Goal: Task Accomplishment & Management: Complete application form

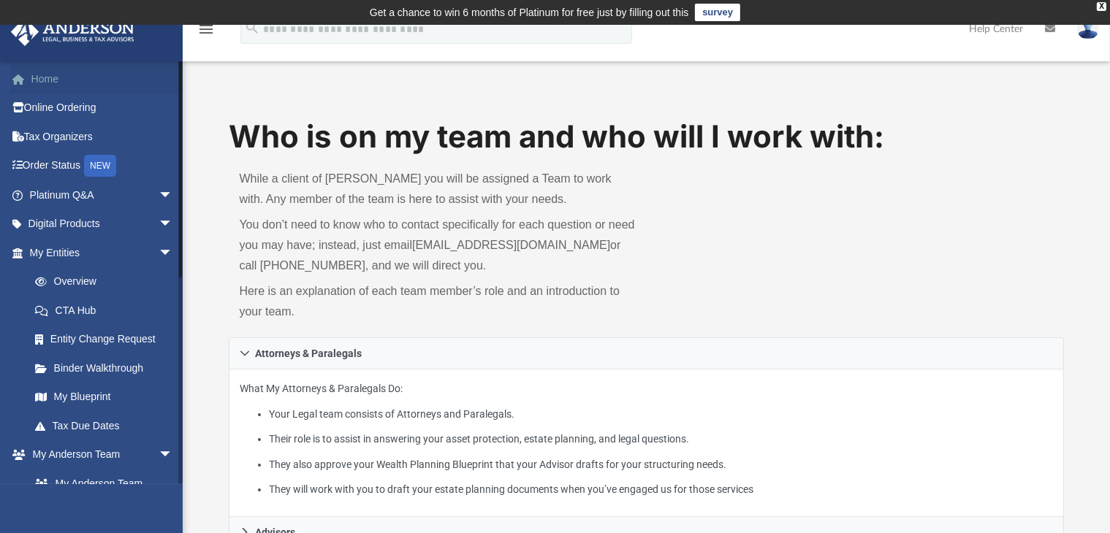
click at [54, 77] on link "Home" at bounding box center [102, 78] width 185 height 29
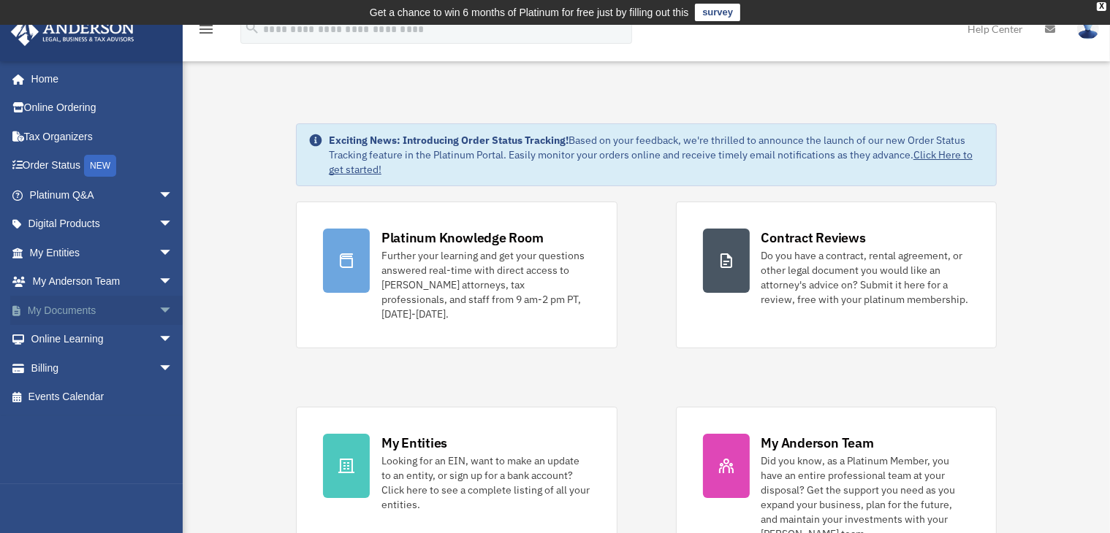
click at [94, 312] on link "My Documents arrow_drop_down" at bounding box center [102, 310] width 185 height 29
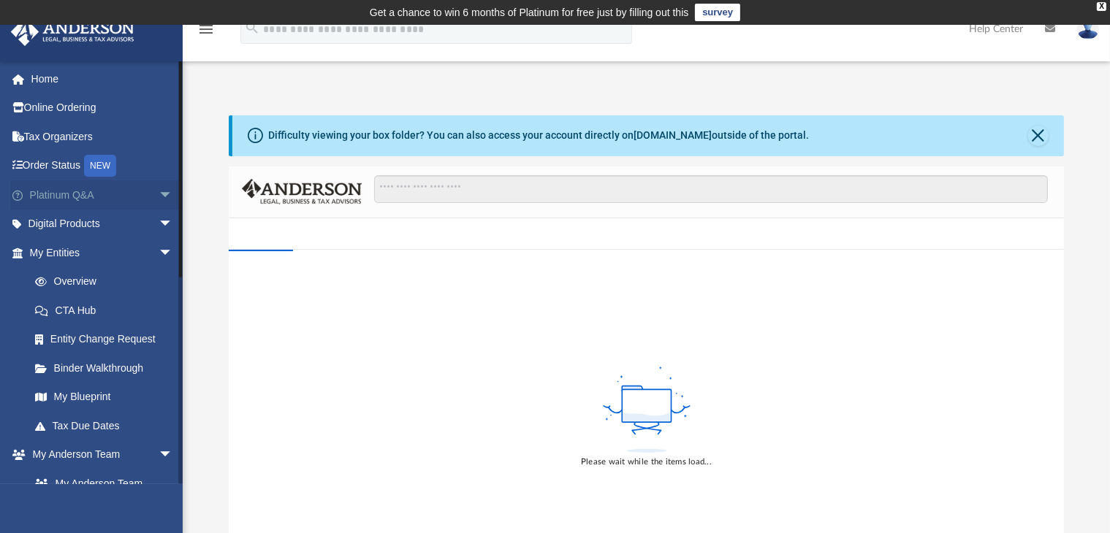
click at [89, 189] on link "Platinum Q&A arrow_drop_down" at bounding box center [102, 195] width 185 height 29
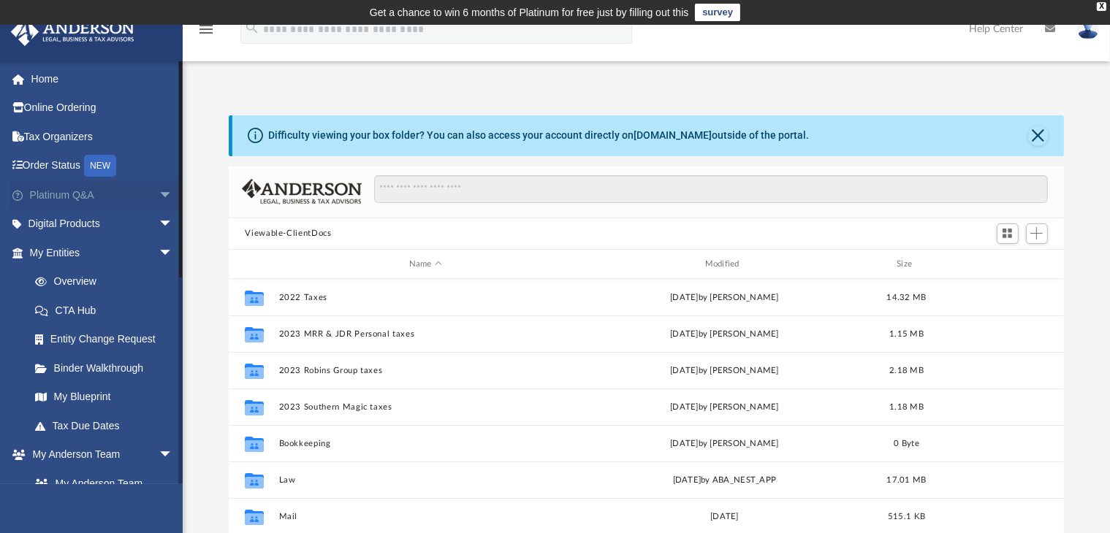
scroll to position [319, 822]
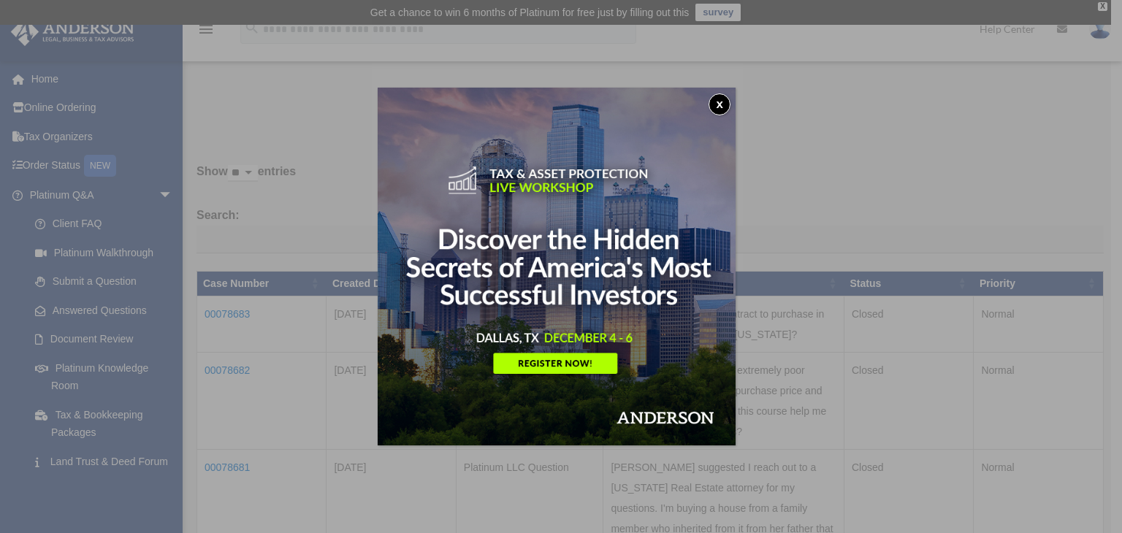
click at [725, 104] on button "x" at bounding box center [720, 105] width 22 height 22
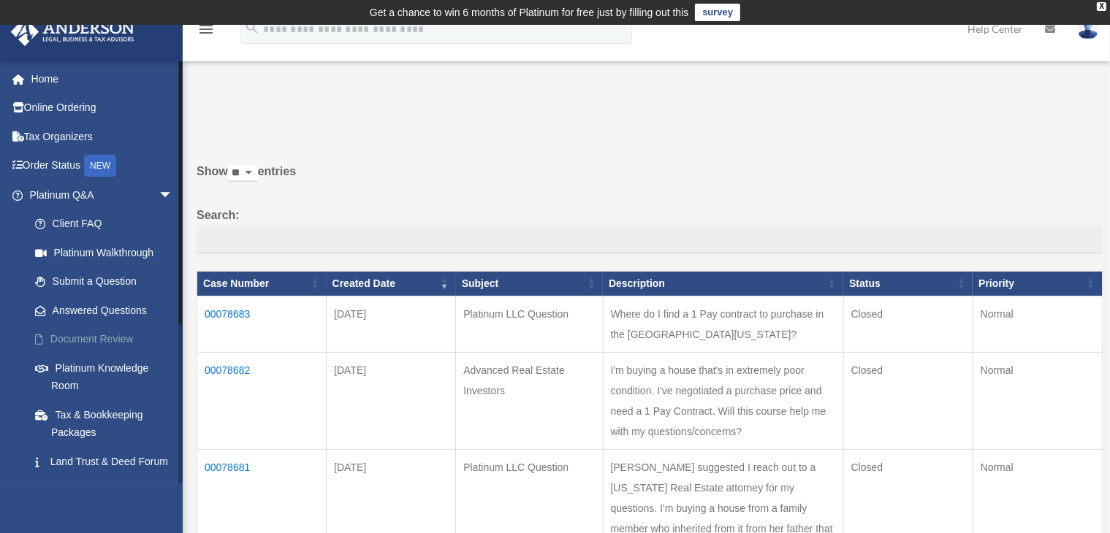
click at [88, 340] on link "Document Review" at bounding box center [107, 339] width 175 height 29
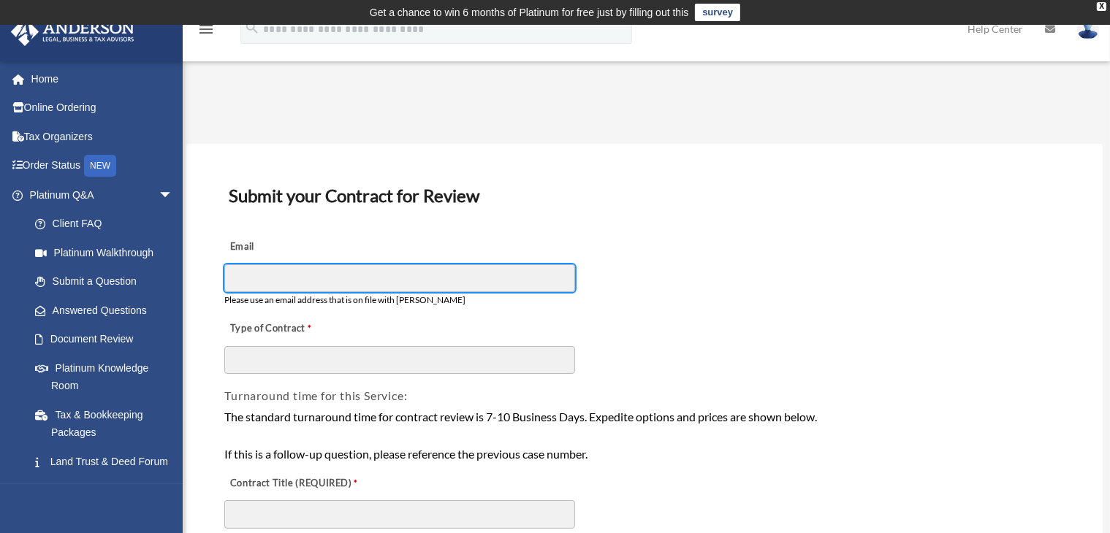
click at [526, 277] on input "Email" at bounding box center [399, 279] width 351 height 28
type input "**********"
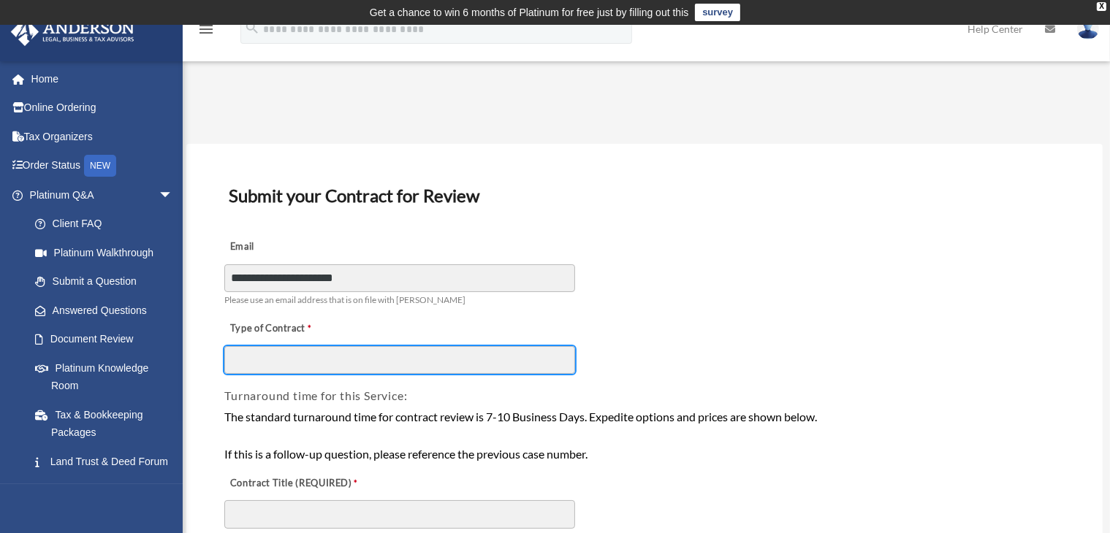
click at [332, 371] on input "Type of Contract" at bounding box center [399, 360] width 351 height 28
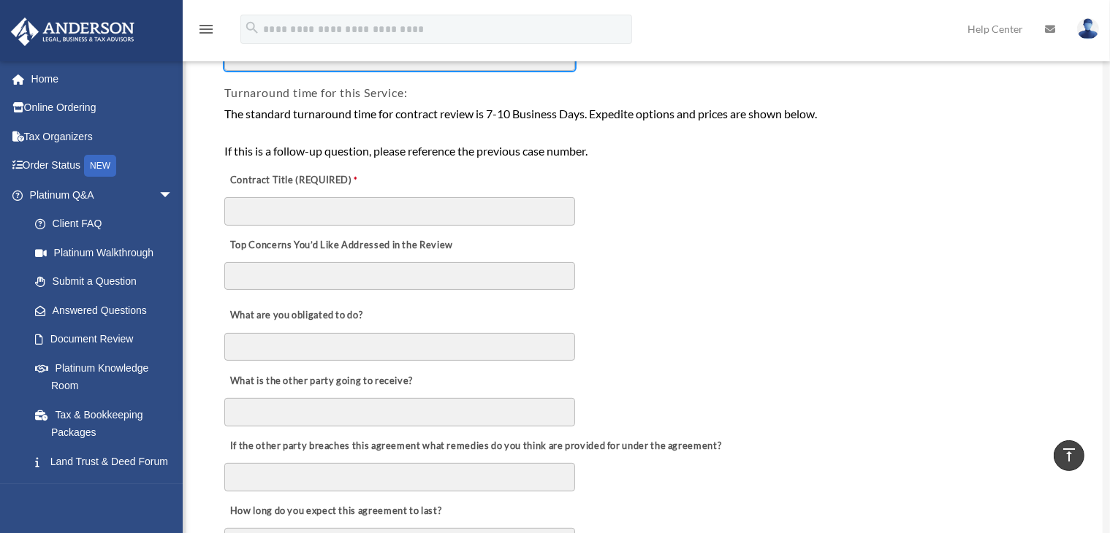
scroll to position [298, 0]
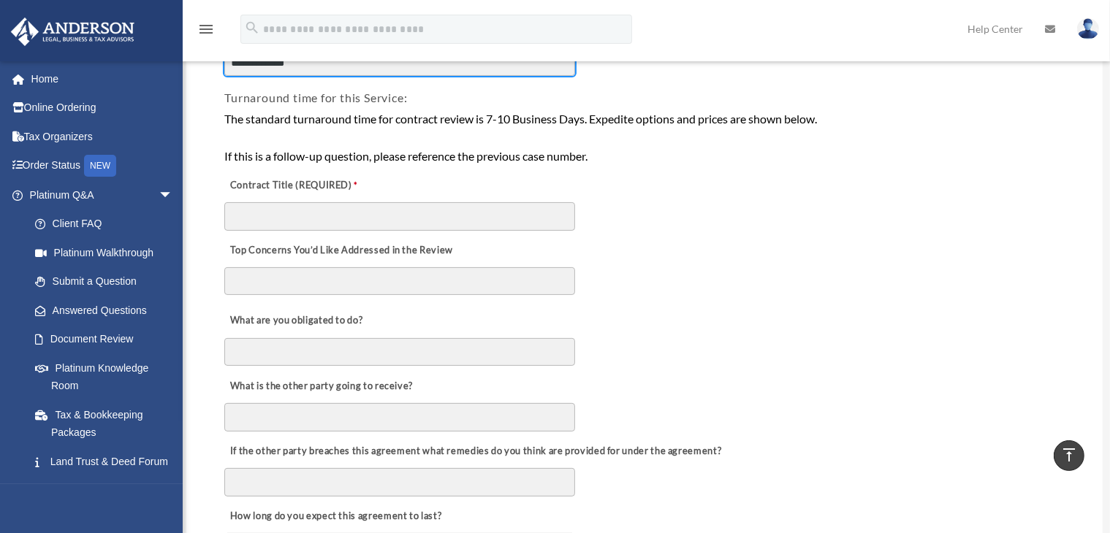
type input "**********"
